Goal: Navigation & Orientation: Find specific page/section

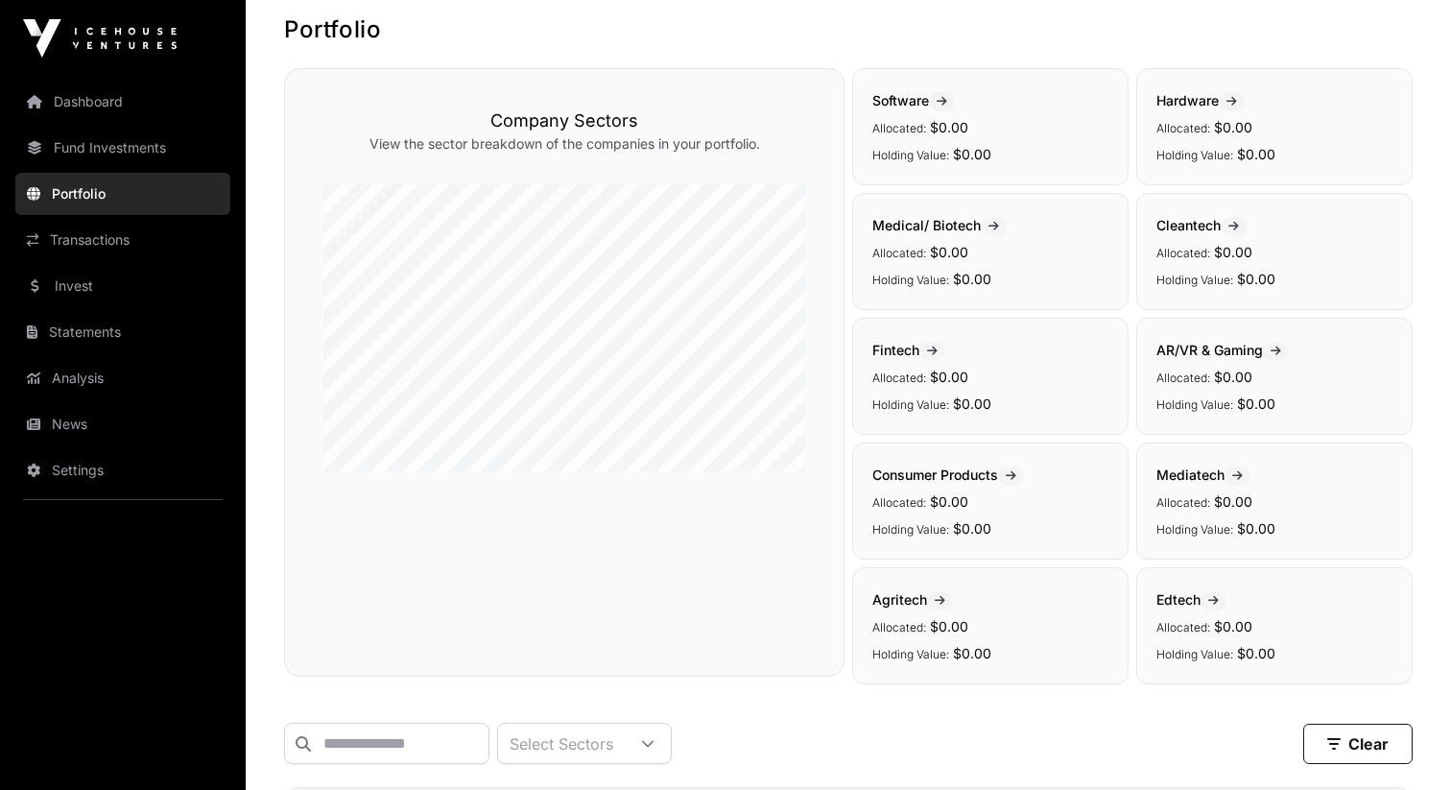
scroll to position [12, 0]
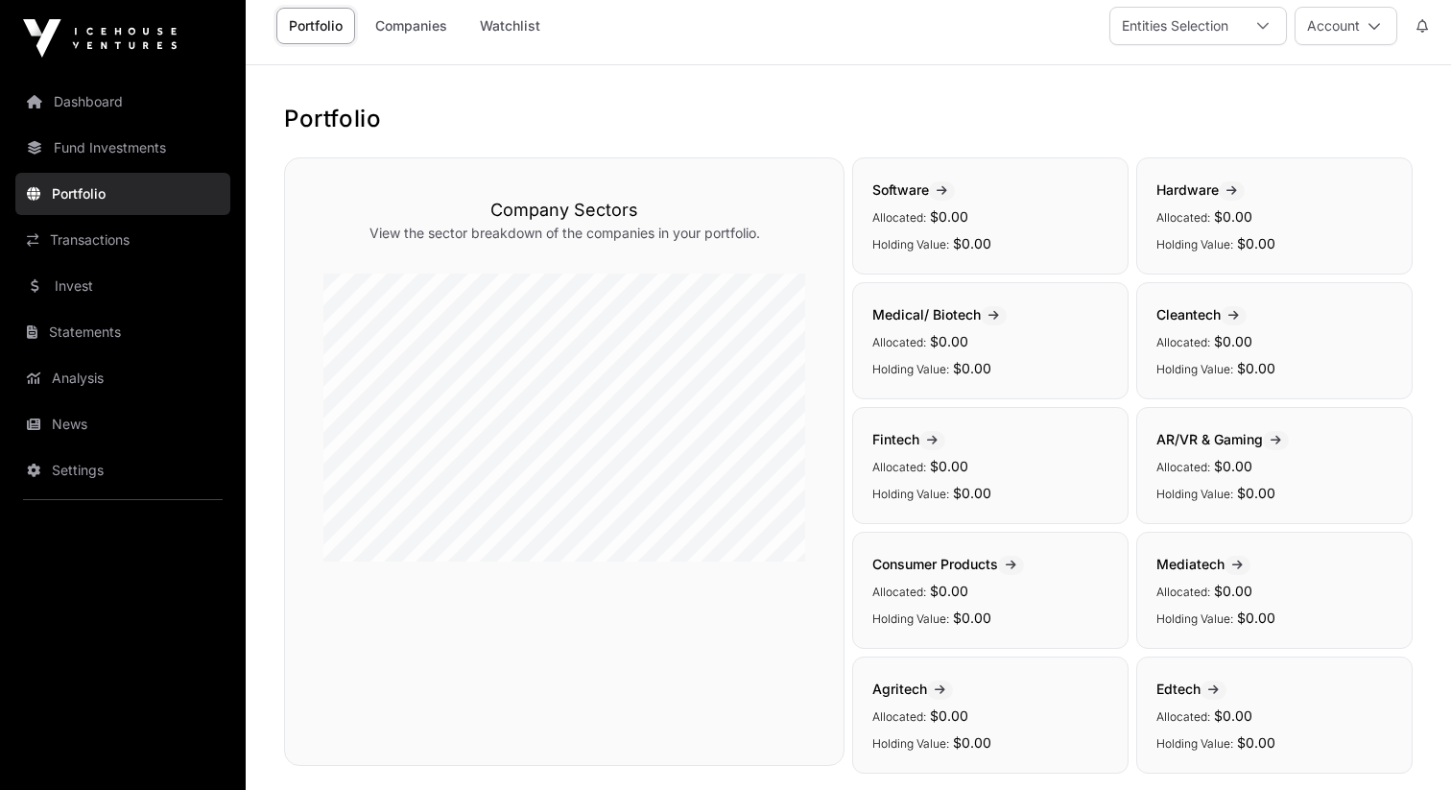
click at [69, 130] on link "Fund Investments" at bounding box center [122, 148] width 215 height 42
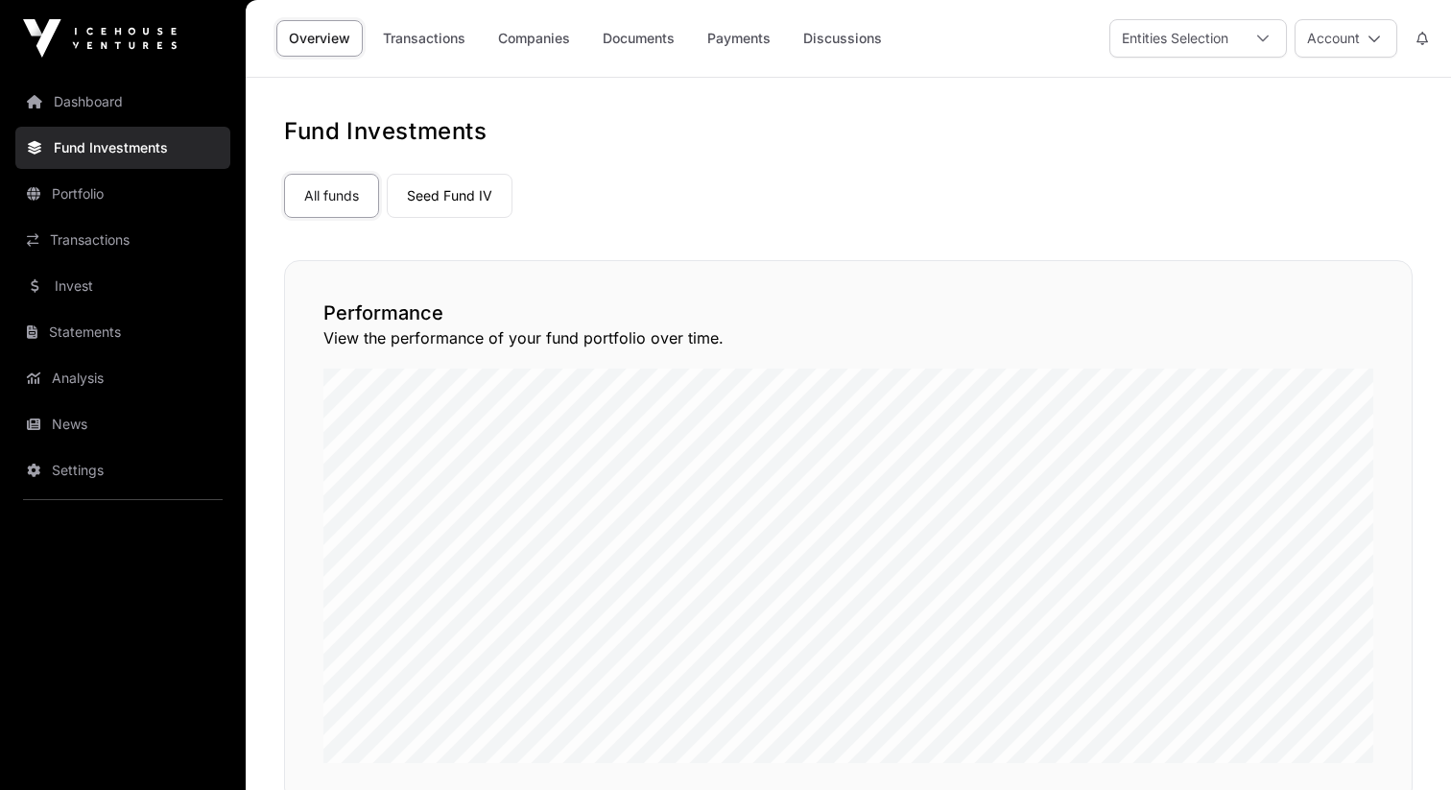
click at [69, 110] on link "Dashboard" at bounding box center [122, 102] width 215 height 42
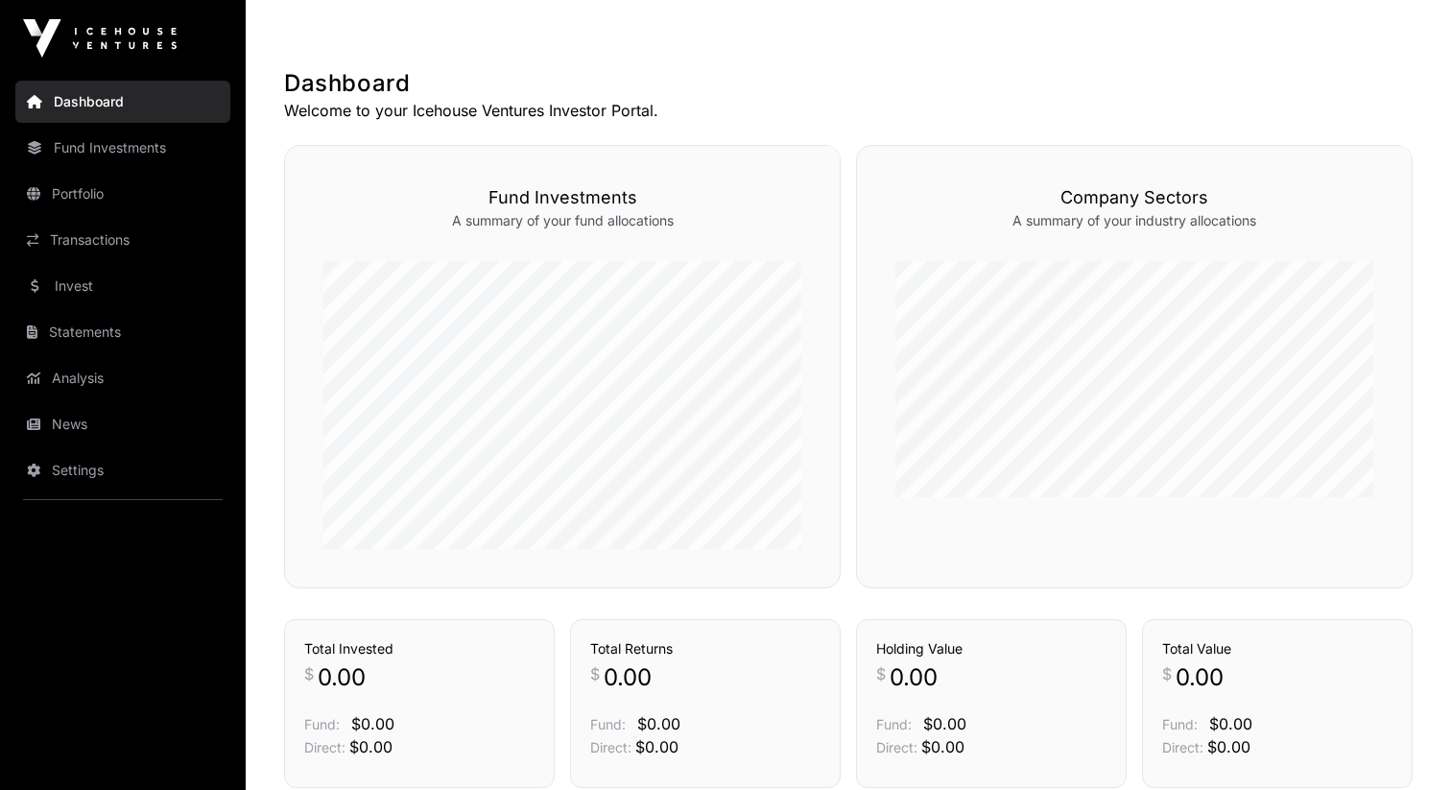
scroll to position [668, 0]
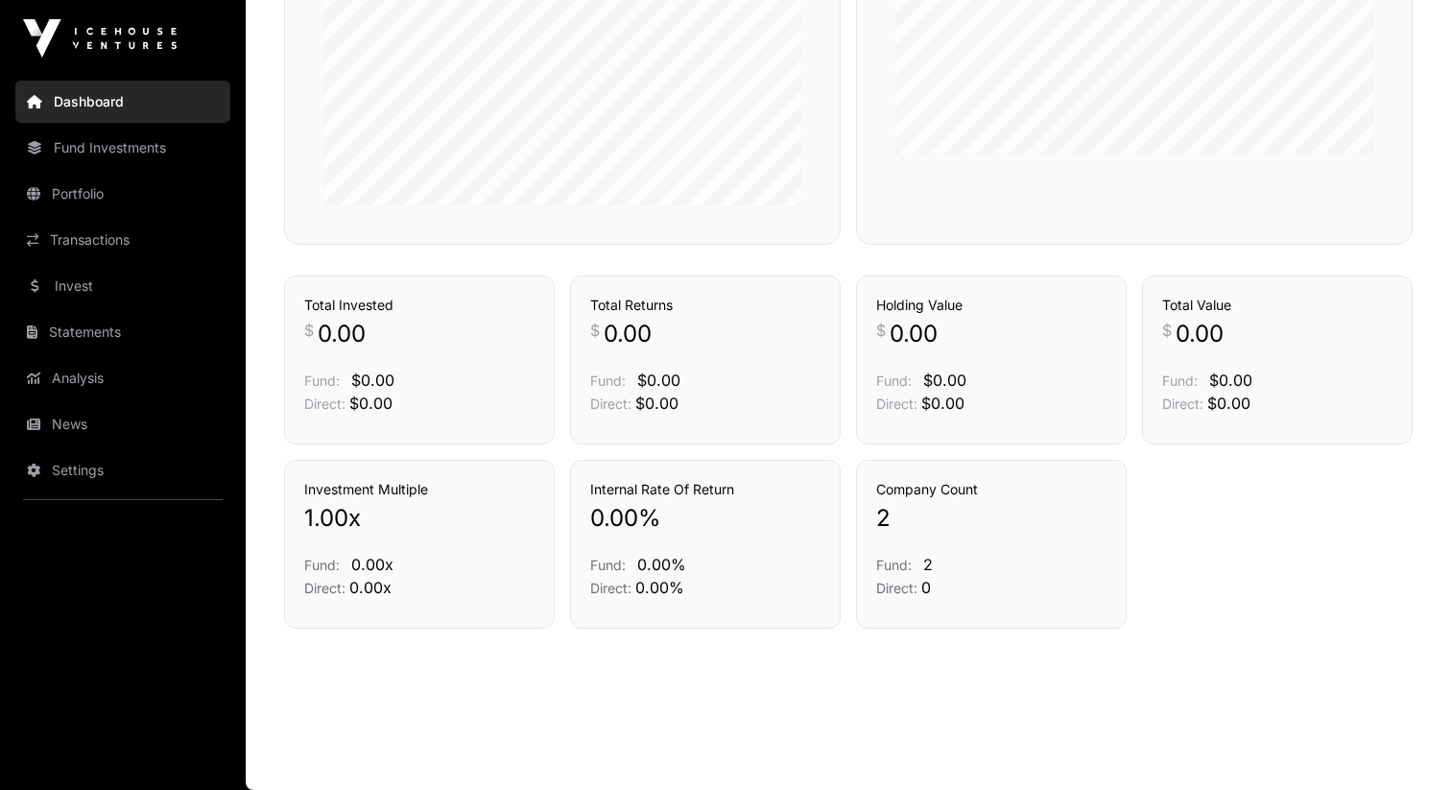
click at [139, 122] on nav "Dashboard Fund Investments Portfolio Transactions Invest Statements Analysis Ne…" at bounding box center [123, 426] width 246 height 698
click at [141, 136] on link "Fund Investments" at bounding box center [122, 148] width 215 height 42
